Goal: Communication & Community: Share content

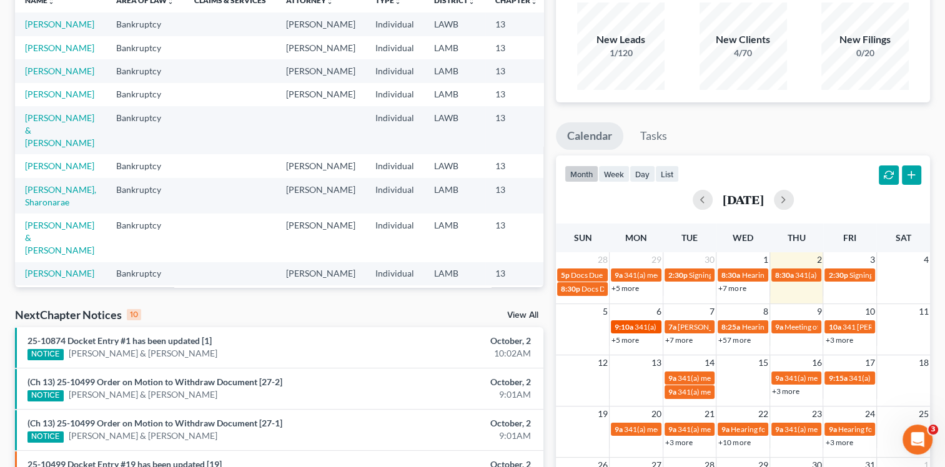
scroll to position [125, 0]
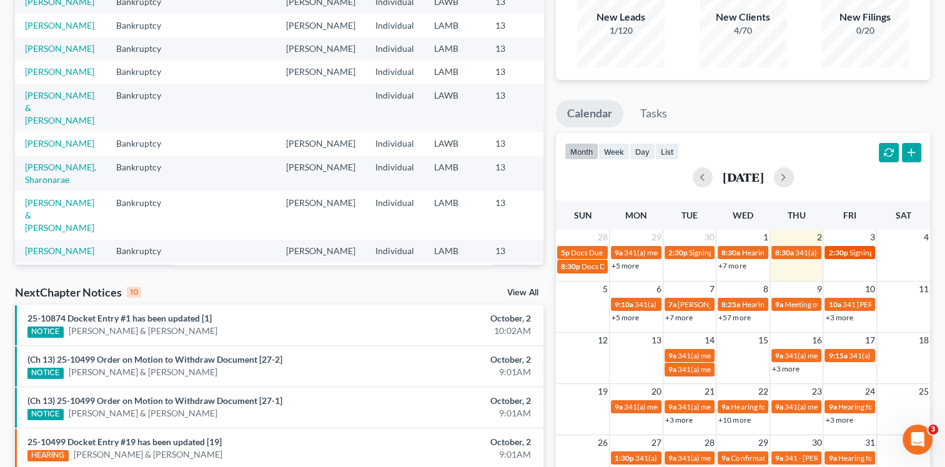
click at [847, 254] on div "2:30p Signing Date for [GEOGRAPHIC_DATA][PERSON_NAME][GEOGRAPHIC_DATA]" at bounding box center [849, 252] width 43 height 9
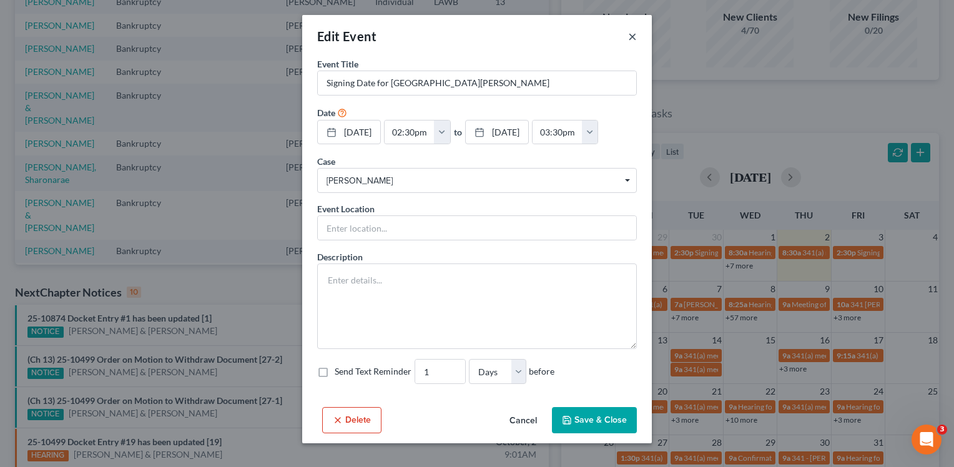
click at [634, 37] on button "×" at bounding box center [632, 36] width 9 height 15
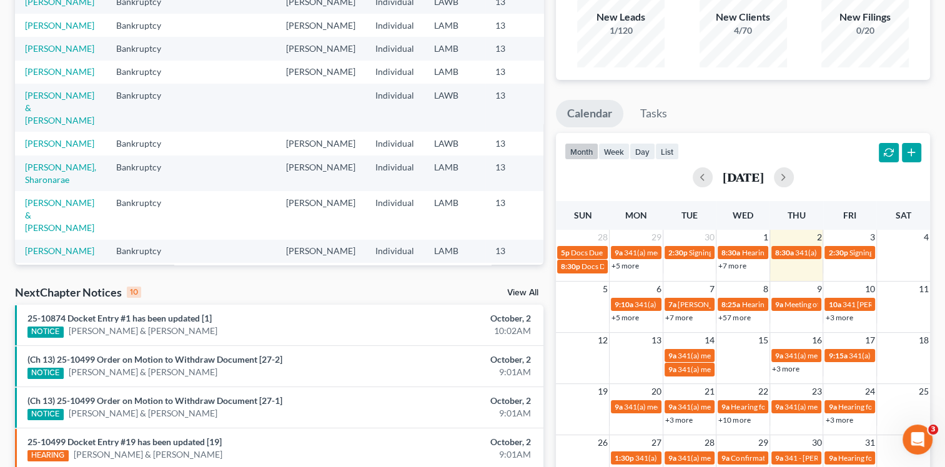
click at [628, 320] on link "+5 more" at bounding box center [624, 317] width 27 height 9
click at [466, 293] on div "NextChapter Notices 10 View All" at bounding box center [279, 295] width 528 height 20
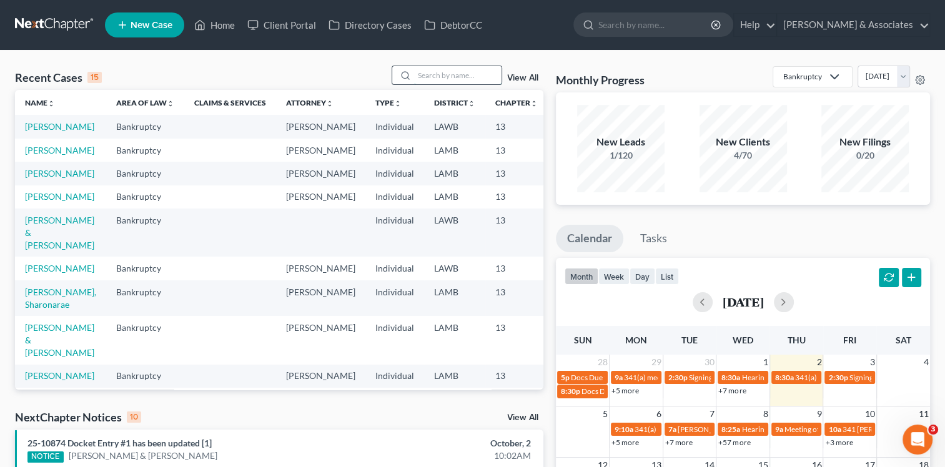
click at [437, 79] on input "search" at bounding box center [457, 75] width 87 height 18
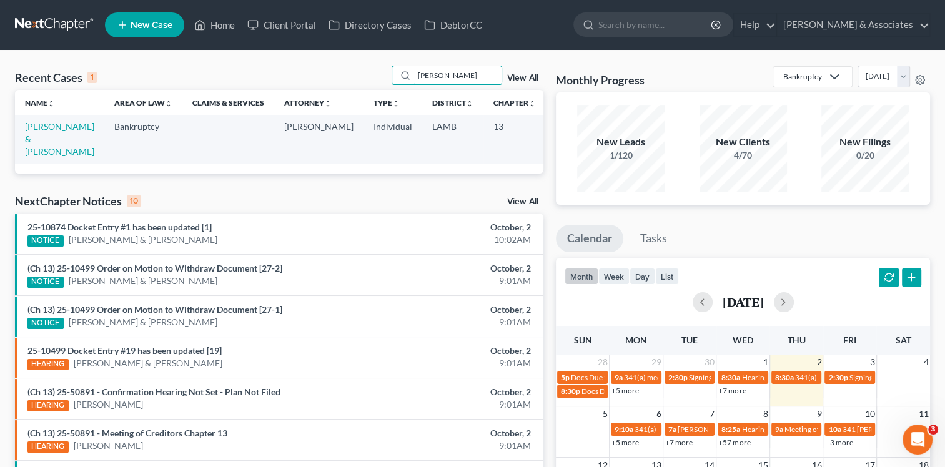
type input "[PERSON_NAME]"
click at [36, 144] on td "[PERSON_NAME] & [PERSON_NAME]" at bounding box center [59, 139] width 89 height 48
click at [36, 139] on link "[PERSON_NAME] & [PERSON_NAME]" at bounding box center [59, 139] width 69 height 36
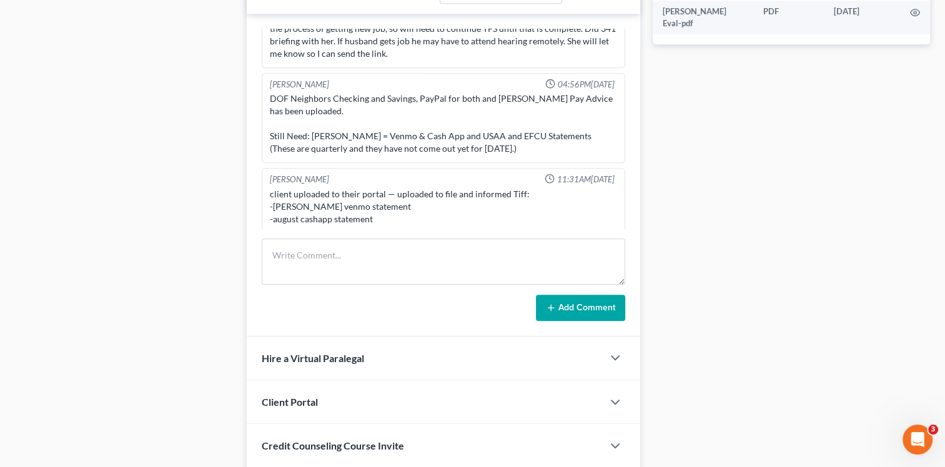
scroll to position [748, 0]
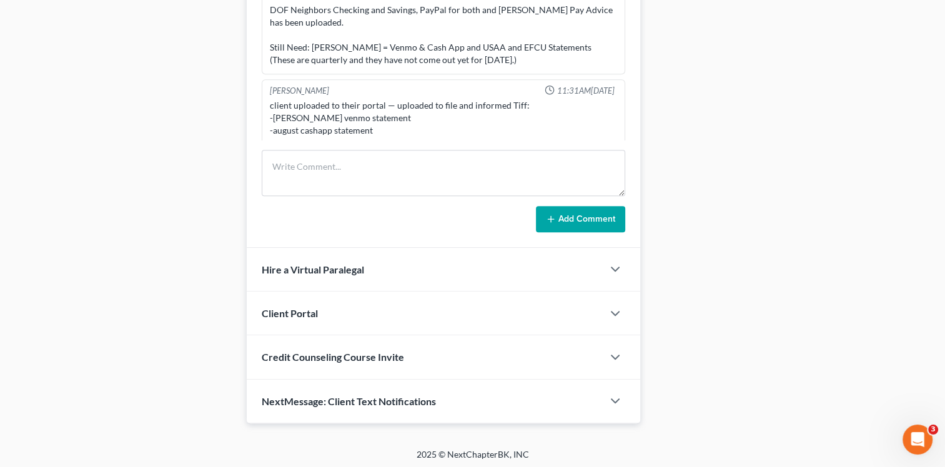
click at [330, 400] on span "NextMessage: Client Text Notifications" at bounding box center [349, 401] width 174 height 12
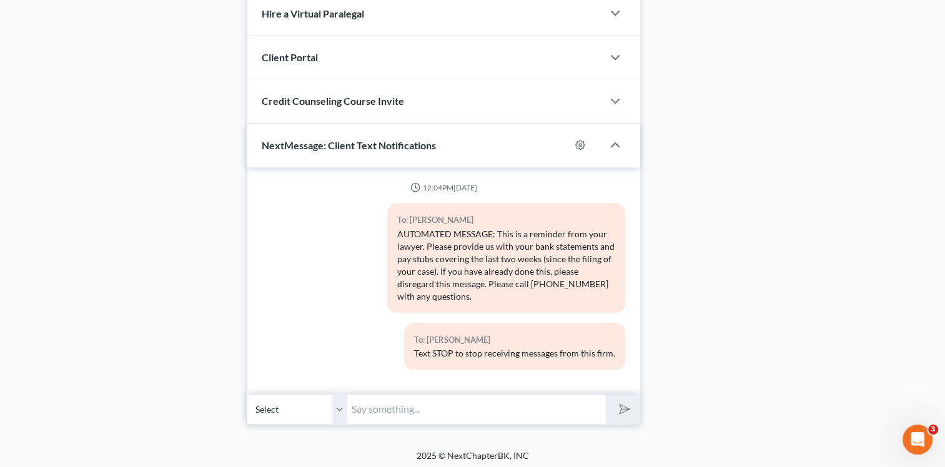
scroll to position [1005, 0]
click at [393, 405] on input "text" at bounding box center [476, 408] width 259 height 31
paste input "[URL][DOMAIN_NAME][SECURITY_DATA]"
type input "[URL][DOMAIN_NAME][SECURITY_DATA]"
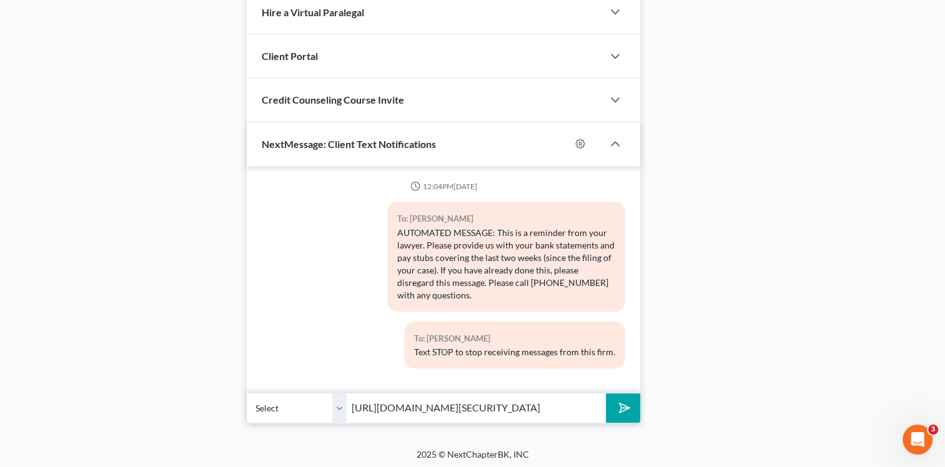
click at [612, 408] on button "submit" at bounding box center [623, 407] width 34 height 29
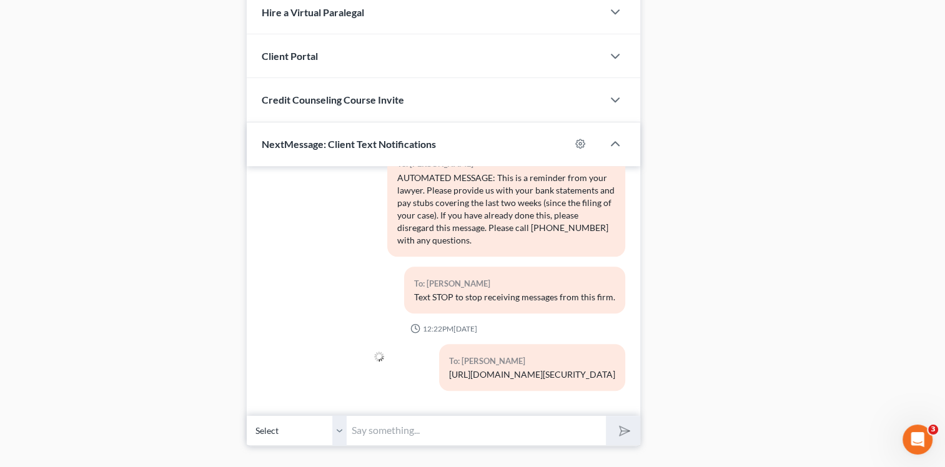
scroll to position [1028, 0]
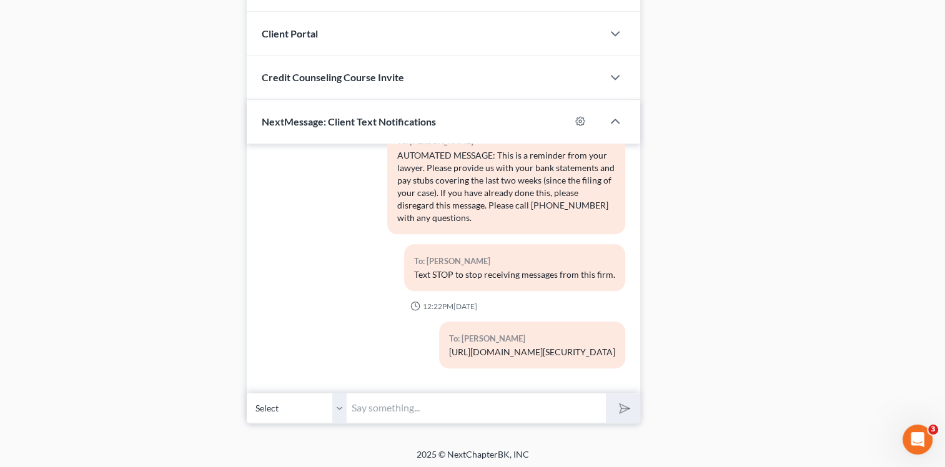
click at [420, 413] on input "text" at bounding box center [476, 408] width 259 height 31
type input "This is the link to the zoom meeting for the 341 scheduled for [DATE]"
click at [606, 393] on button "submit" at bounding box center [623, 407] width 34 height 29
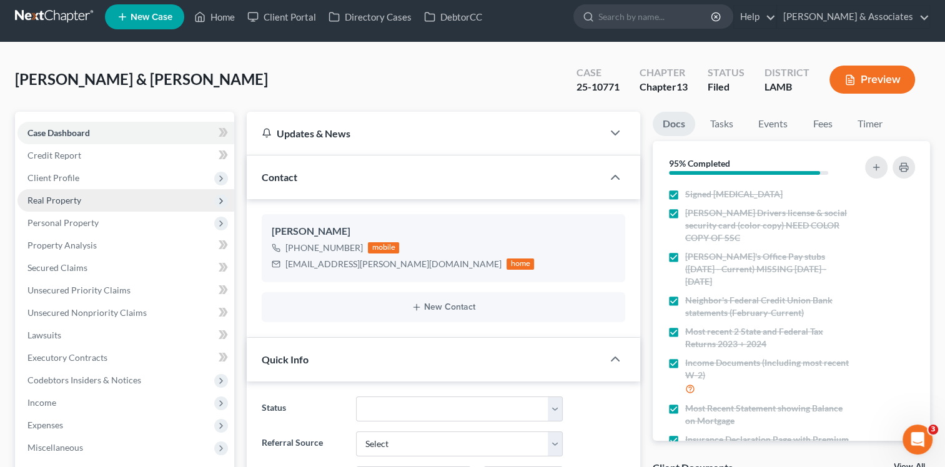
scroll to position [0, 0]
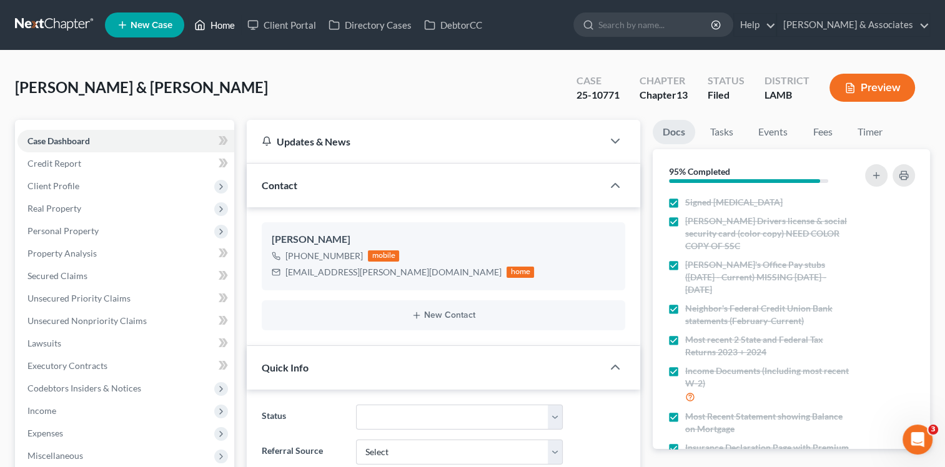
click at [229, 26] on link "Home" at bounding box center [214, 25] width 53 height 22
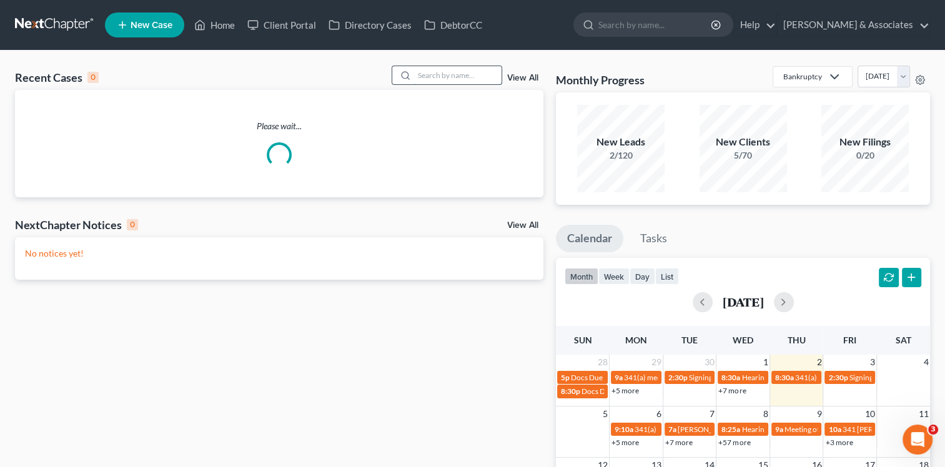
click at [445, 76] on input "search" at bounding box center [457, 75] width 87 height 18
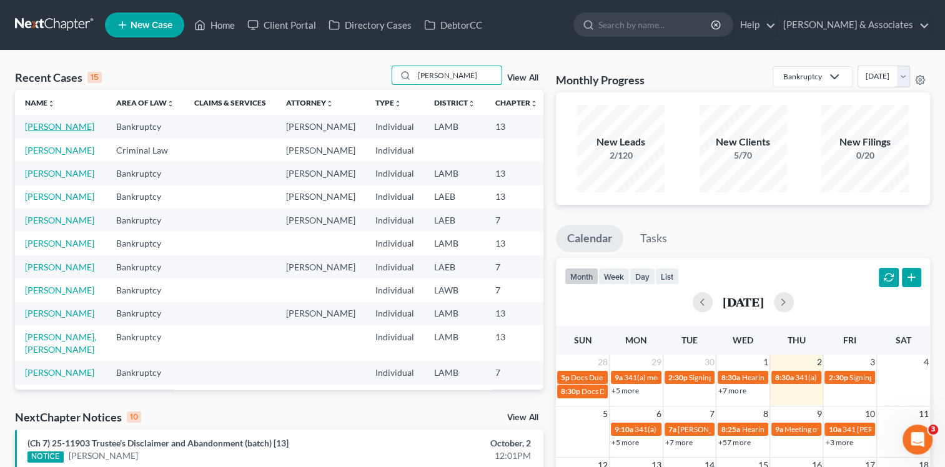
type input "[PERSON_NAME]"
click at [38, 131] on link "[PERSON_NAME]" at bounding box center [59, 126] width 69 height 11
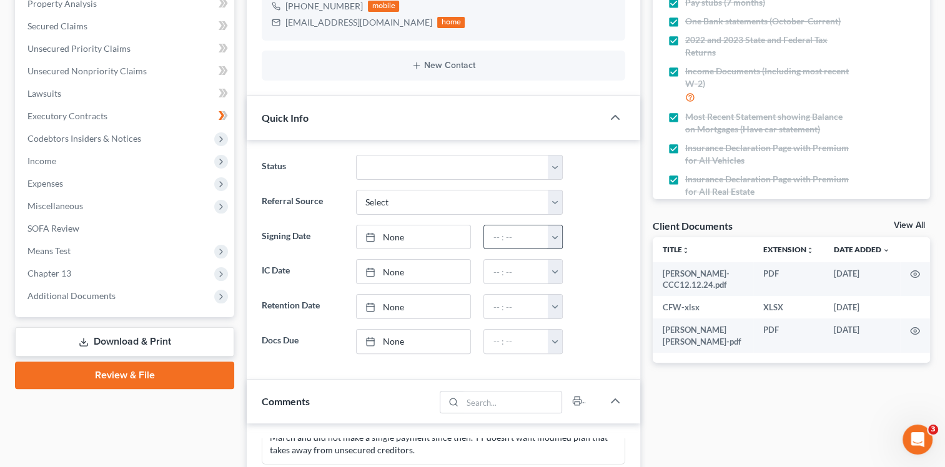
scroll to position [499, 0]
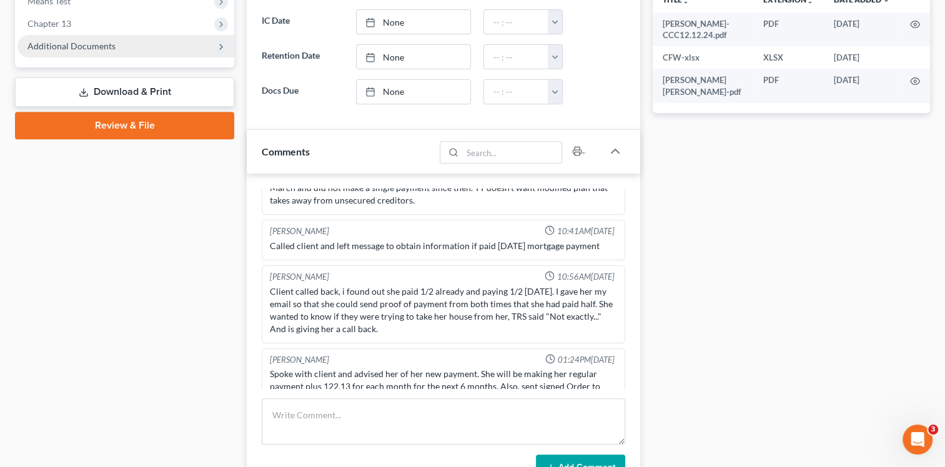
click at [162, 51] on span "Additional Documents" at bounding box center [125, 46] width 217 height 22
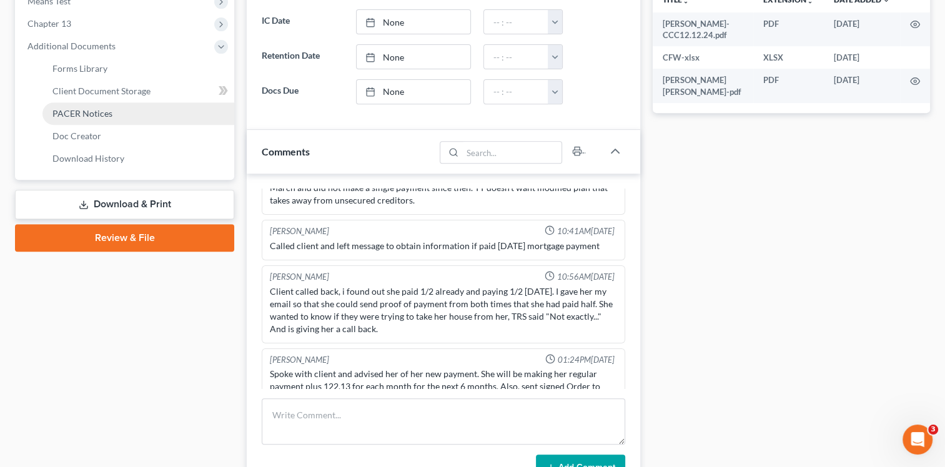
click at [125, 114] on link "PACER Notices" at bounding box center [138, 113] width 192 height 22
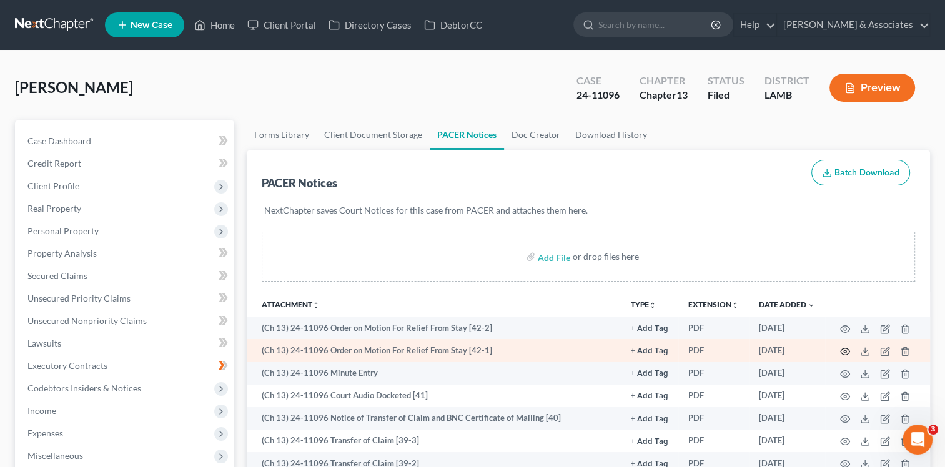
click at [844, 350] on icon "button" at bounding box center [845, 352] width 10 height 10
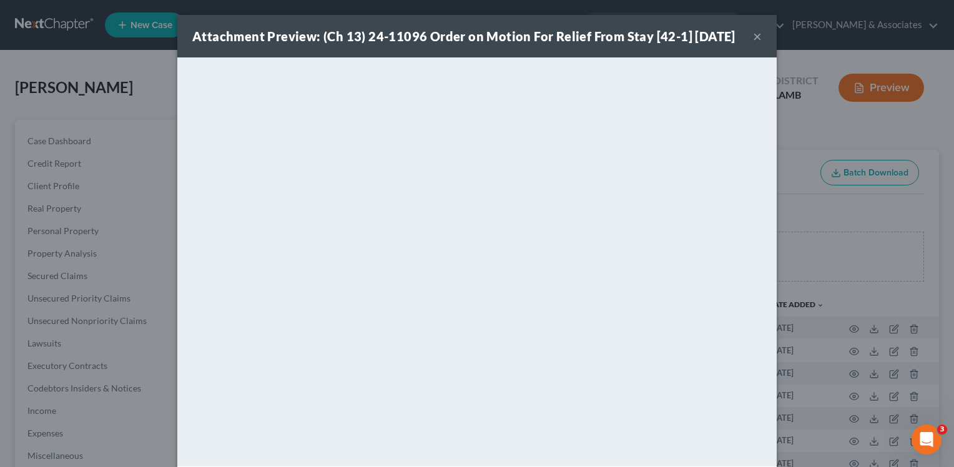
click at [754, 39] on button "×" at bounding box center [757, 36] width 9 height 15
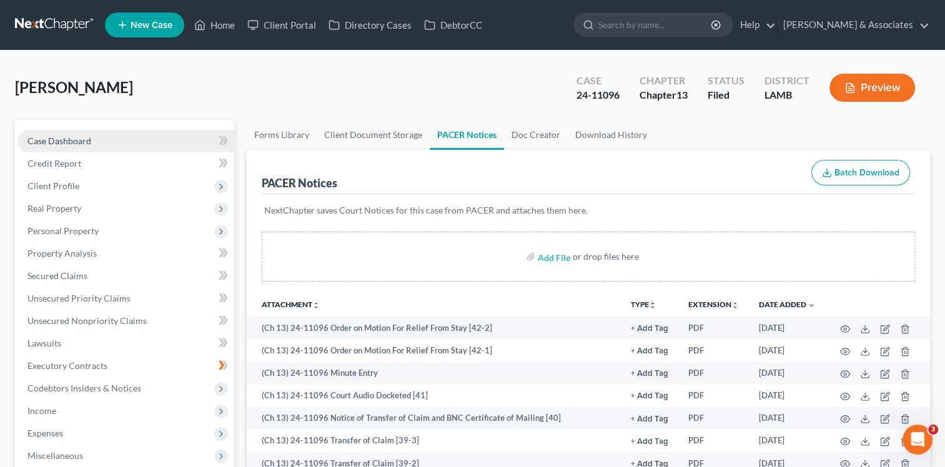
click at [164, 132] on link "Case Dashboard" at bounding box center [125, 141] width 217 height 22
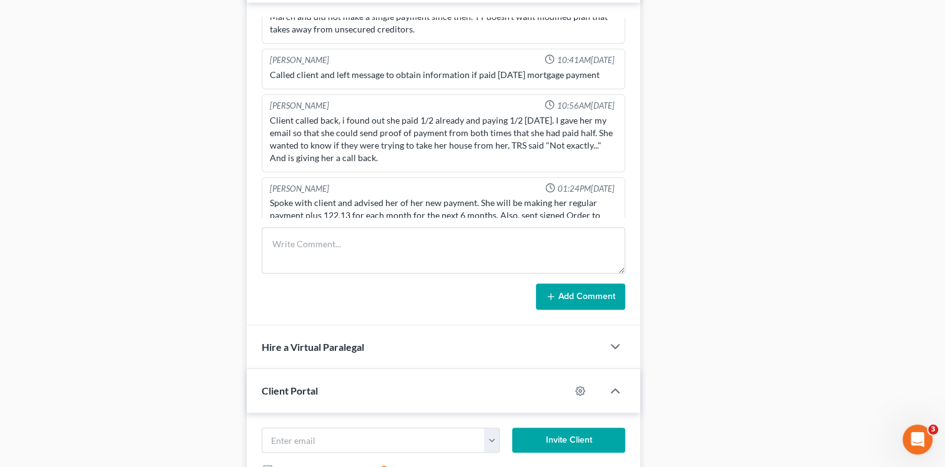
scroll to position [749, 0]
